Goal: Entertainment & Leisure: Consume media (video, audio)

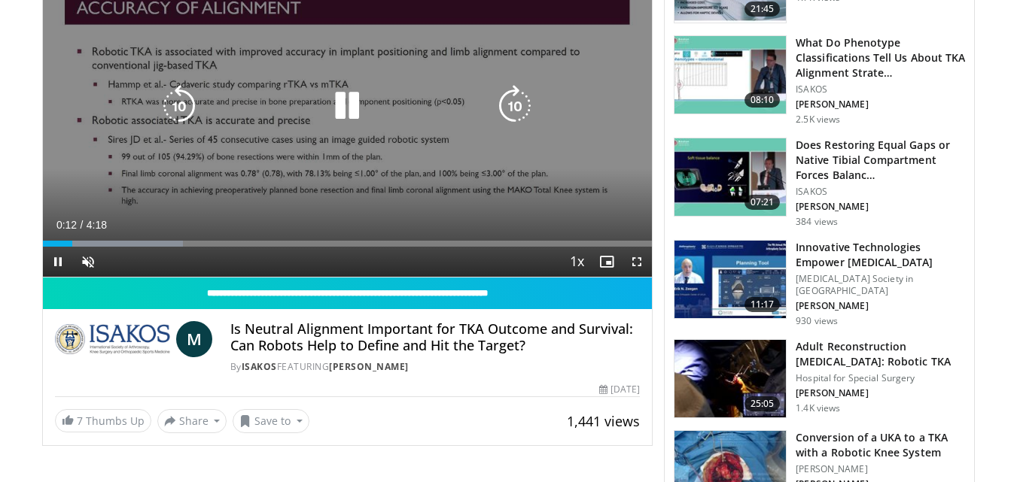
scroll to position [416, 0]
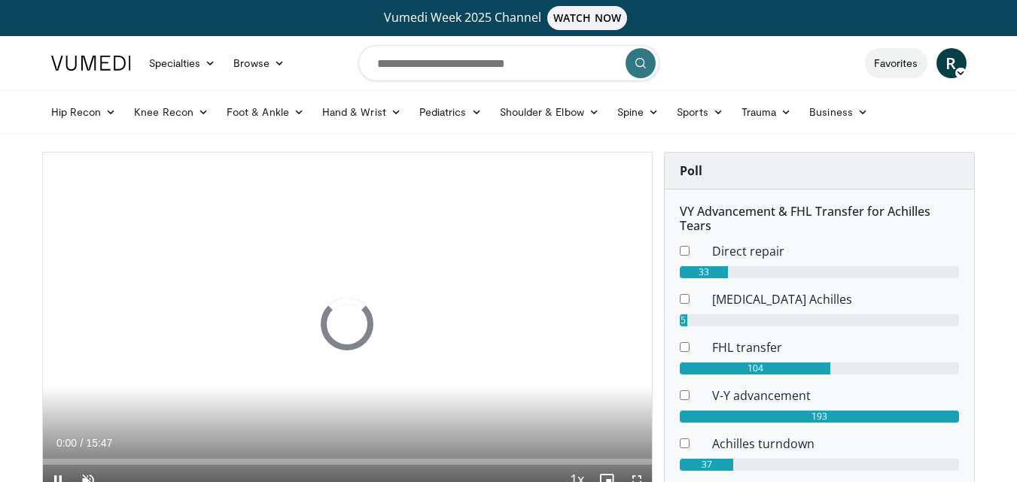
click at [894, 63] on link "Favorites" at bounding box center [896, 63] width 62 height 30
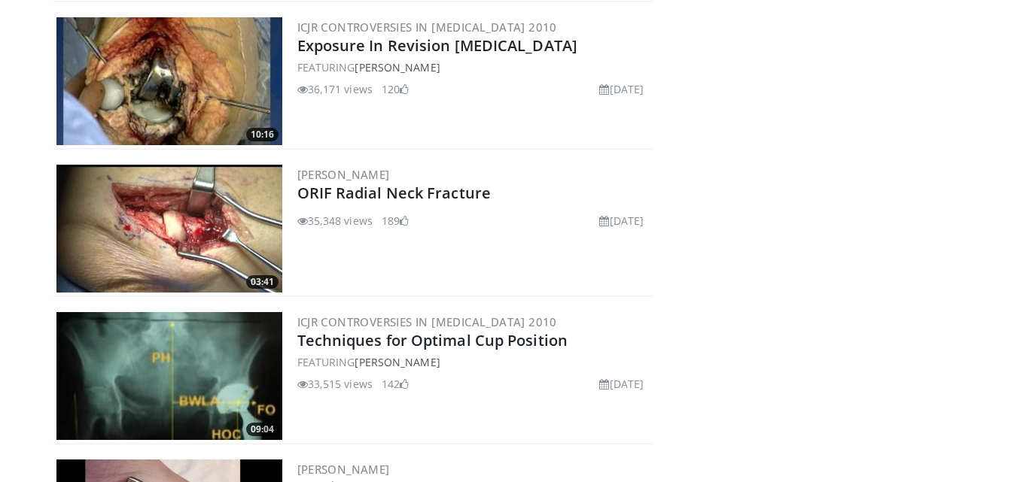
scroll to position [4523, 0]
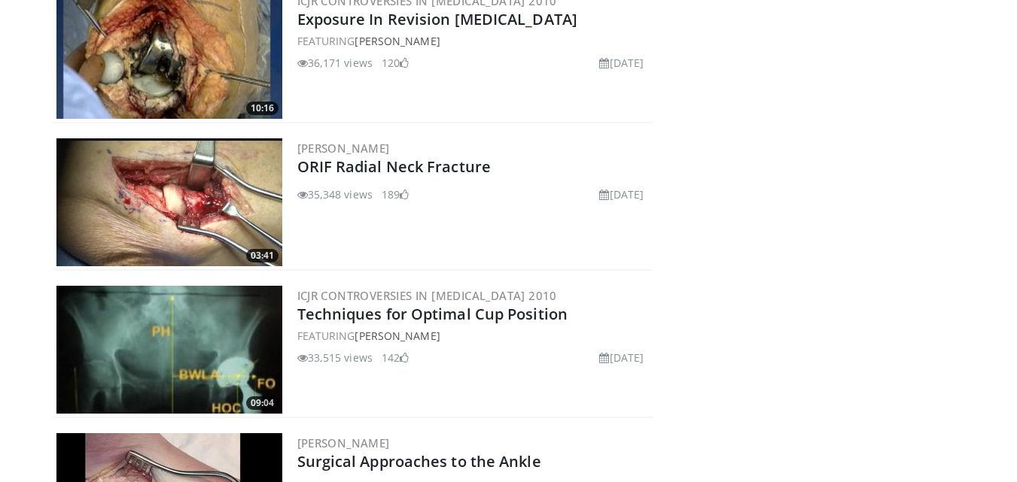
click at [248, 307] on img at bounding box center [169, 350] width 226 height 128
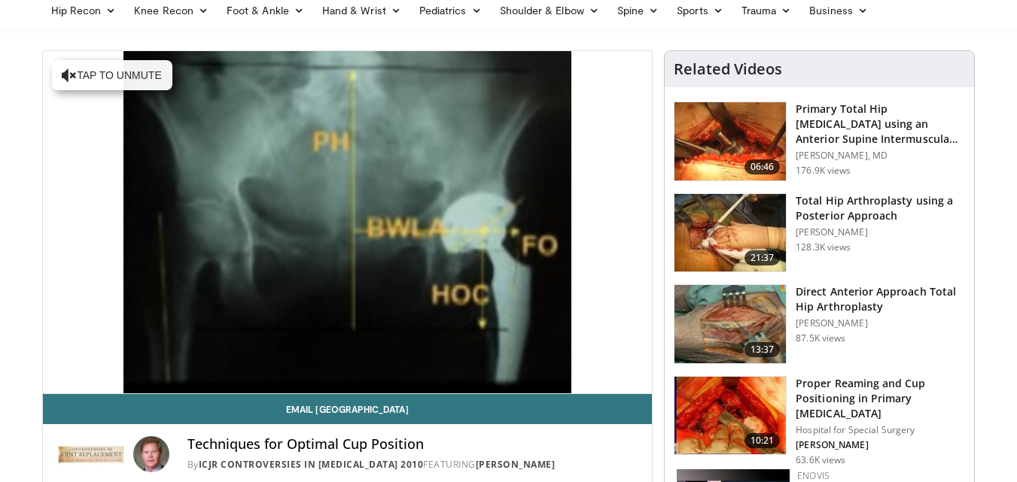
scroll to position [75, 0]
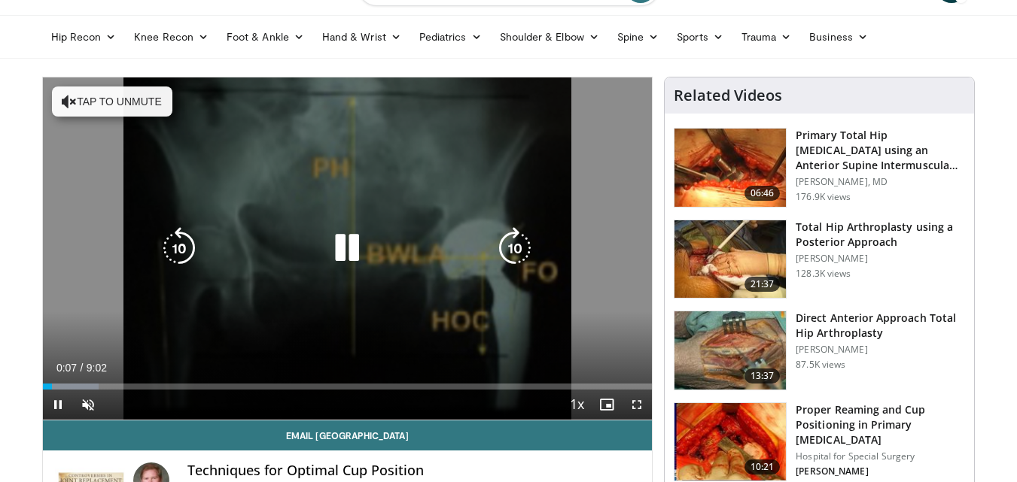
drag, startPoint x: 126, startPoint y: 105, endPoint x: 144, endPoint y: 107, distance: 18.9
click at [144, 107] on button "Tap to unmute" at bounding box center [112, 102] width 120 height 30
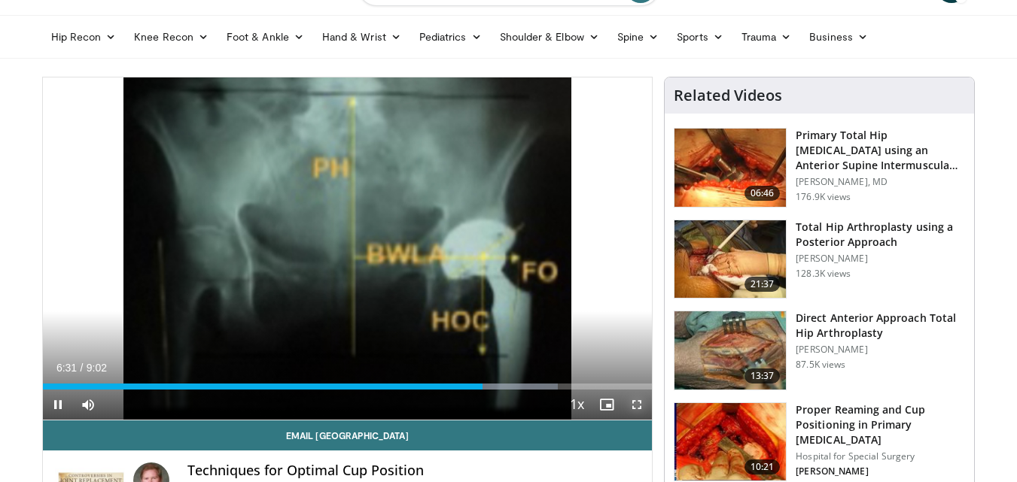
click at [637, 403] on span "Video Player" at bounding box center [637, 405] width 30 height 30
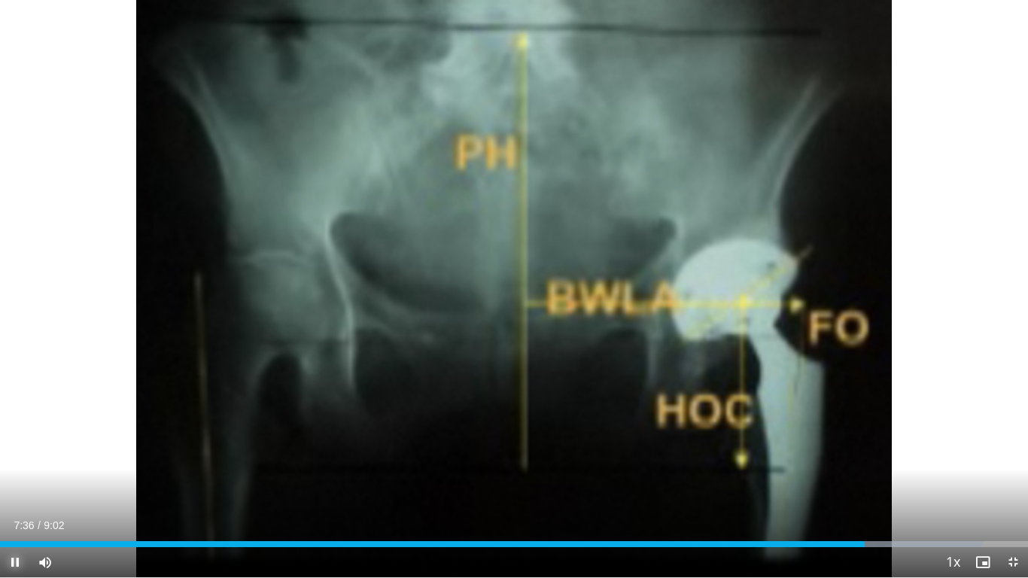
click at [19, 482] on span "Video Player" at bounding box center [15, 562] width 30 height 30
click at [845, 482] on div "Progress Bar" at bounding box center [846, 544] width 2 height 6
click at [11, 482] on span "Video Player" at bounding box center [15, 562] width 30 height 30
click at [12, 482] on span "Video Player" at bounding box center [15, 562] width 30 height 30
click at [9, 482] on span "Video Player" at bounding box center [15, 562] width 30 height 30
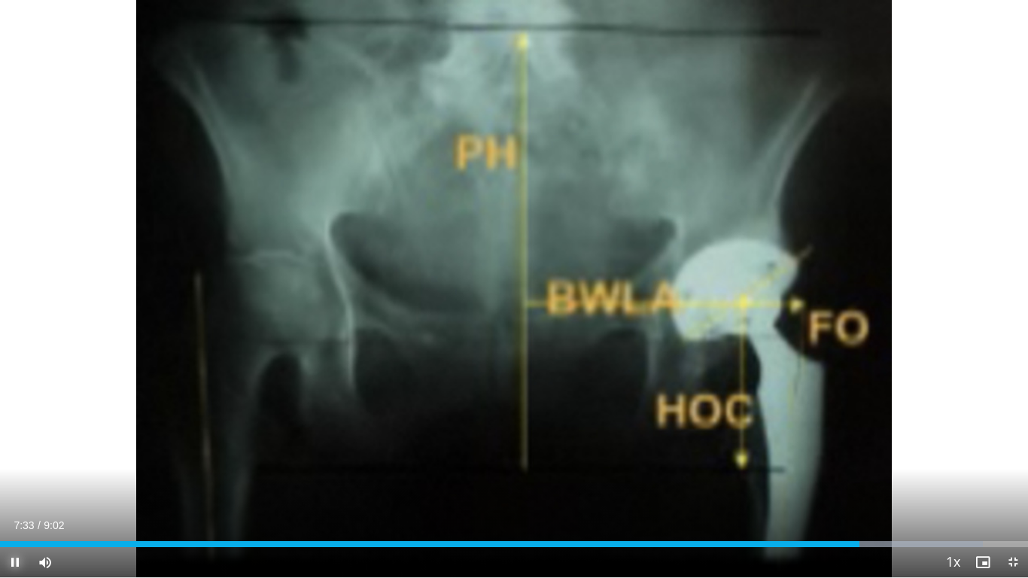
click at [13, 482] on span "Video Player" at bounding box center [15, 562] width 30 height 30
click at [11, 482] on span "Video Player" at bounding box center [15, 562] width 30 height 30
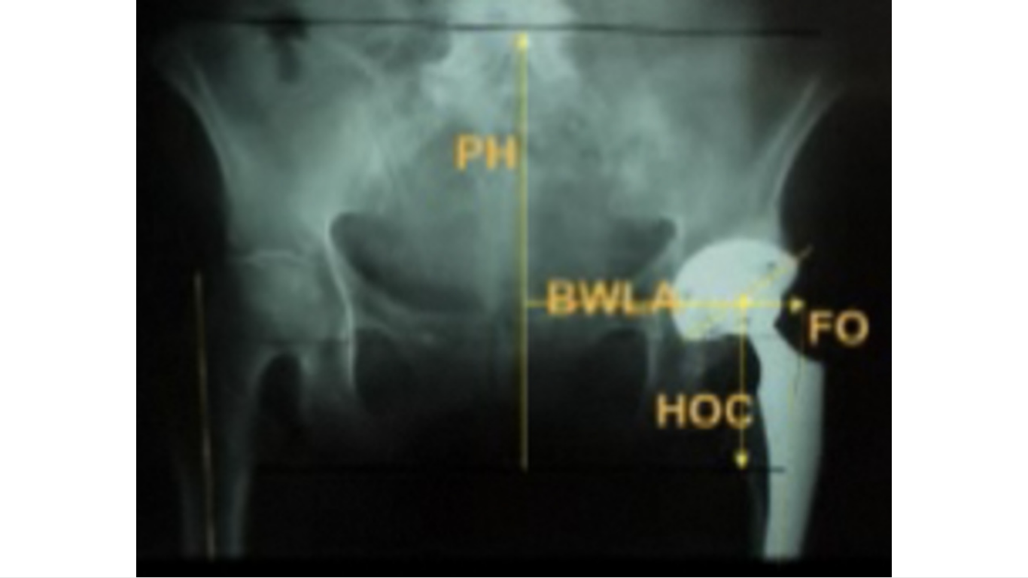
click at [8, 482] on div "10 seconds Tap to unmute" at bounding box center [514, 288] width 1028 height 577
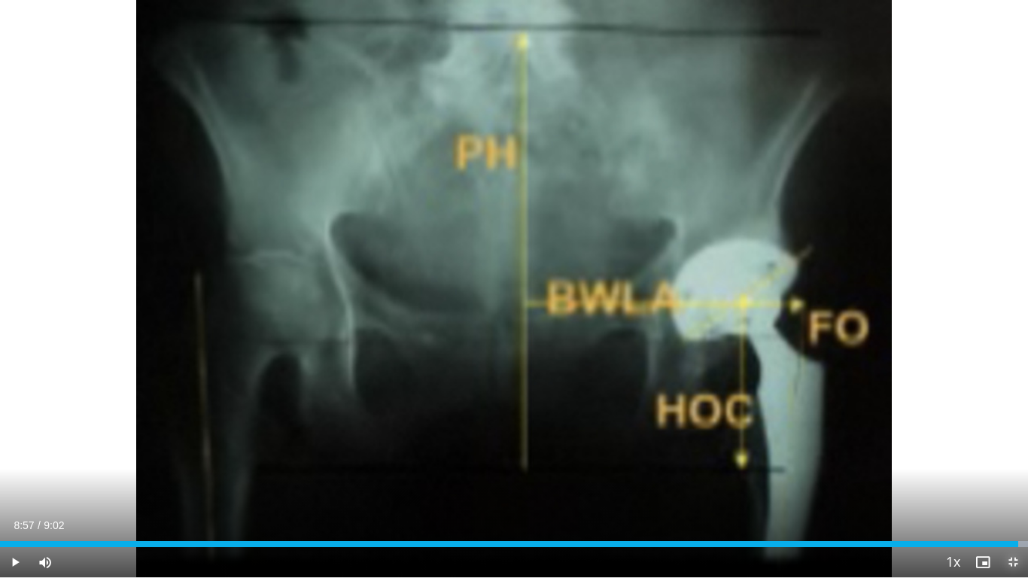
click at [1015, 482] on span "Video Player" at bounding box center [1013, 562] width 30 height 30
